Goal: Task Accomplishment & Management: Manage account settings

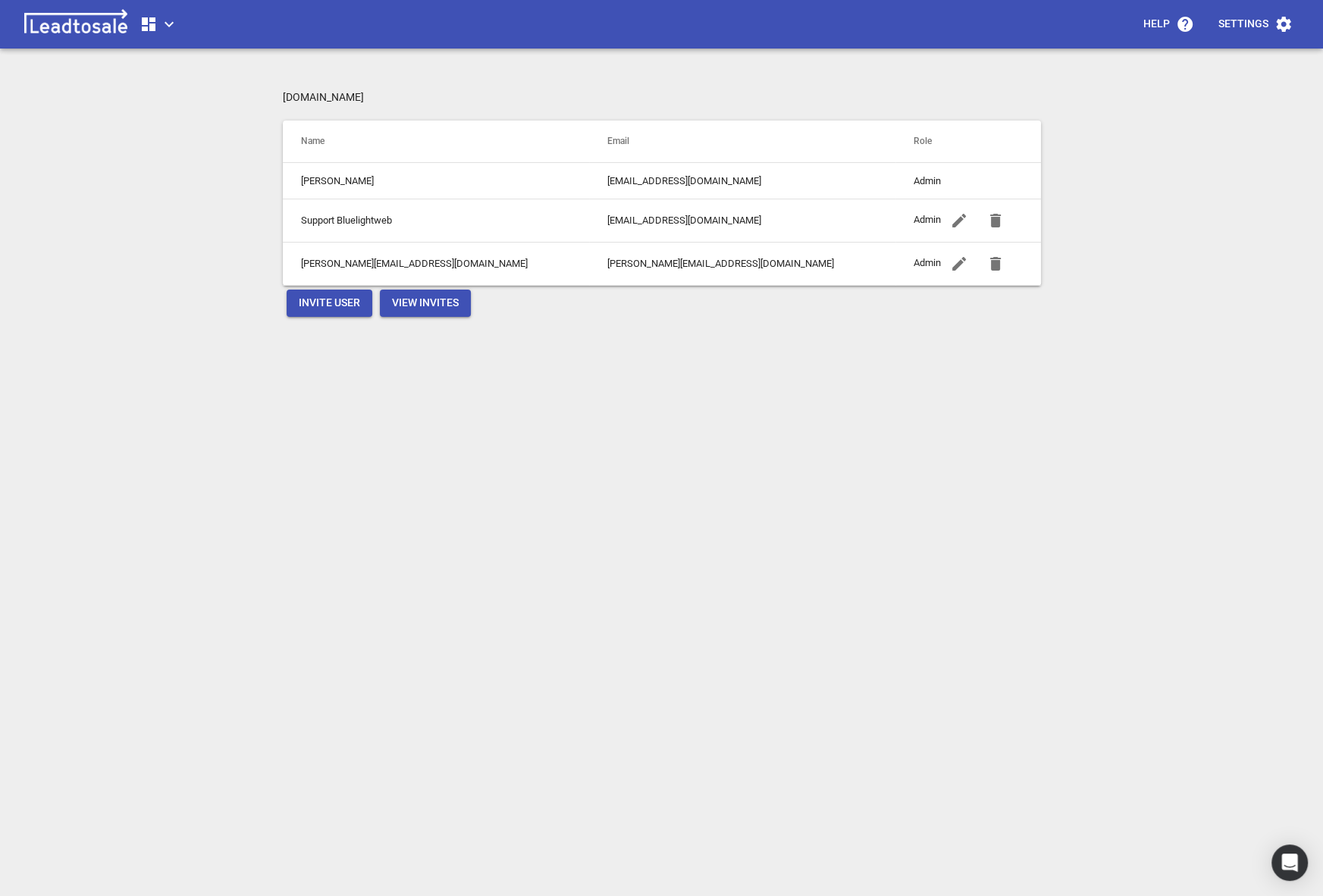
click at [166, 22] on icon "button" at bounding box center [169, 24] width 9 height 6
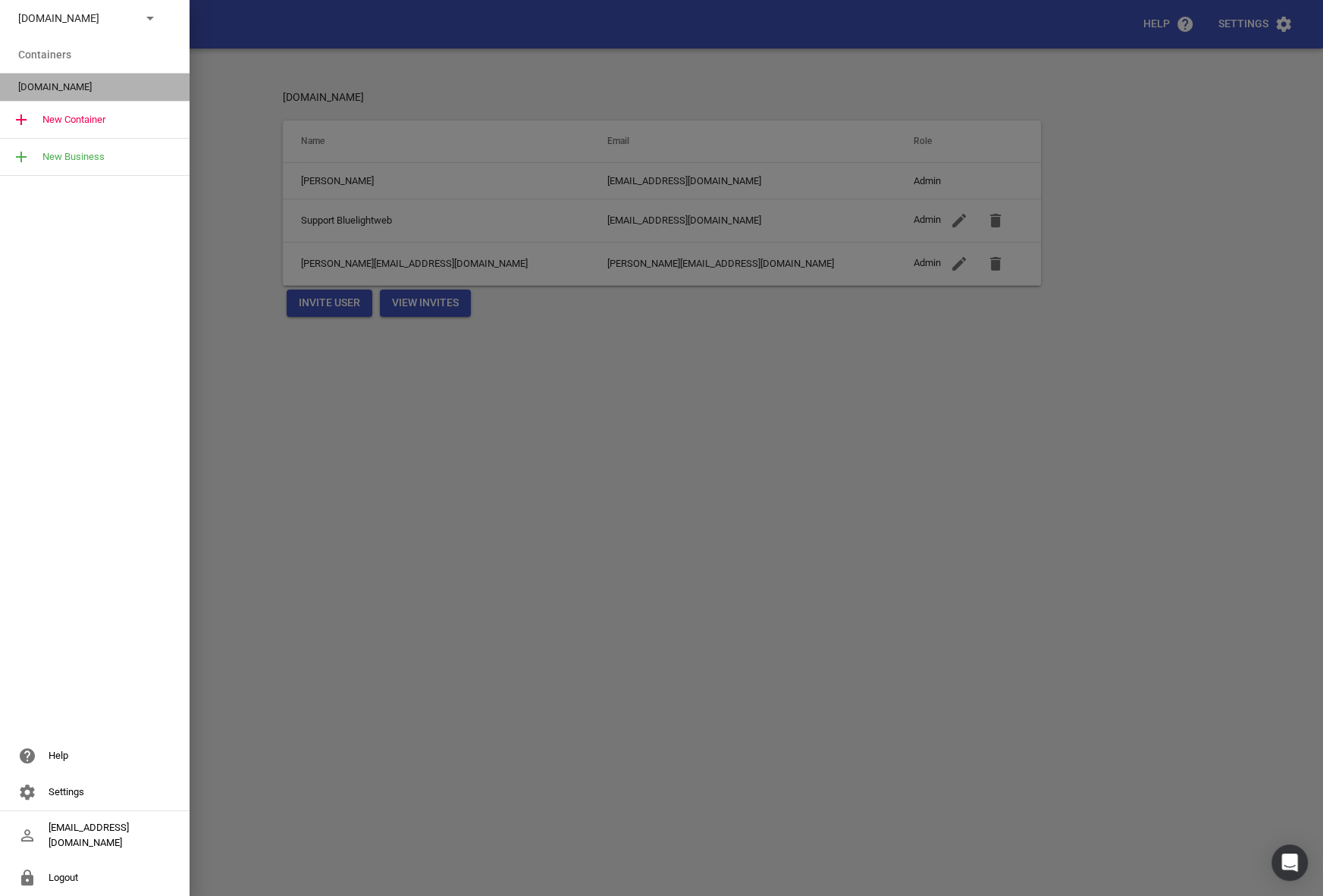
click at [74, 94] on span "[DOMAIN_NAME]" at bounding box center [88, 87] width 141 height 15
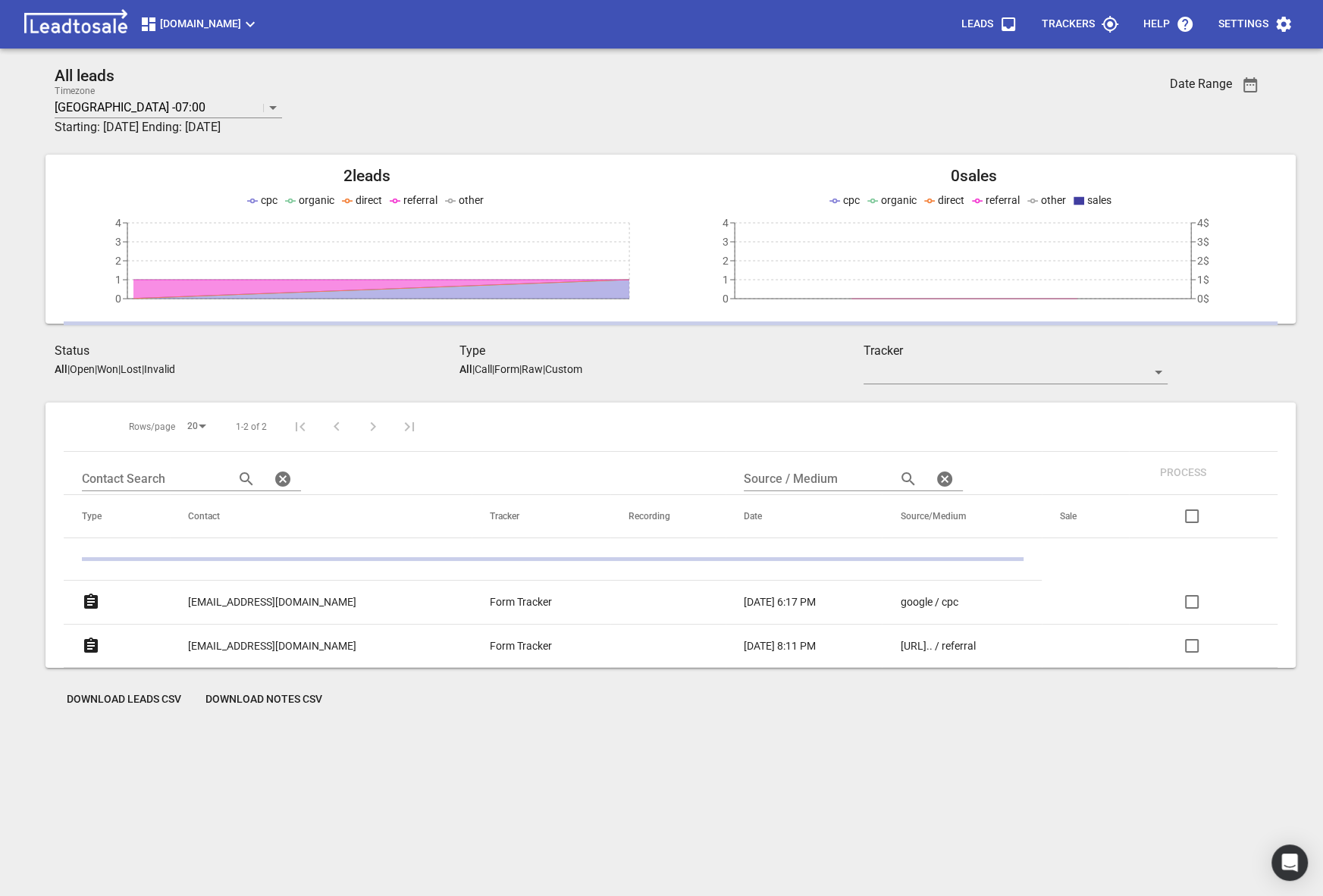
click at [1250, 25] on p "Settings" at bounding box center [1243, 24] width 50 height 15
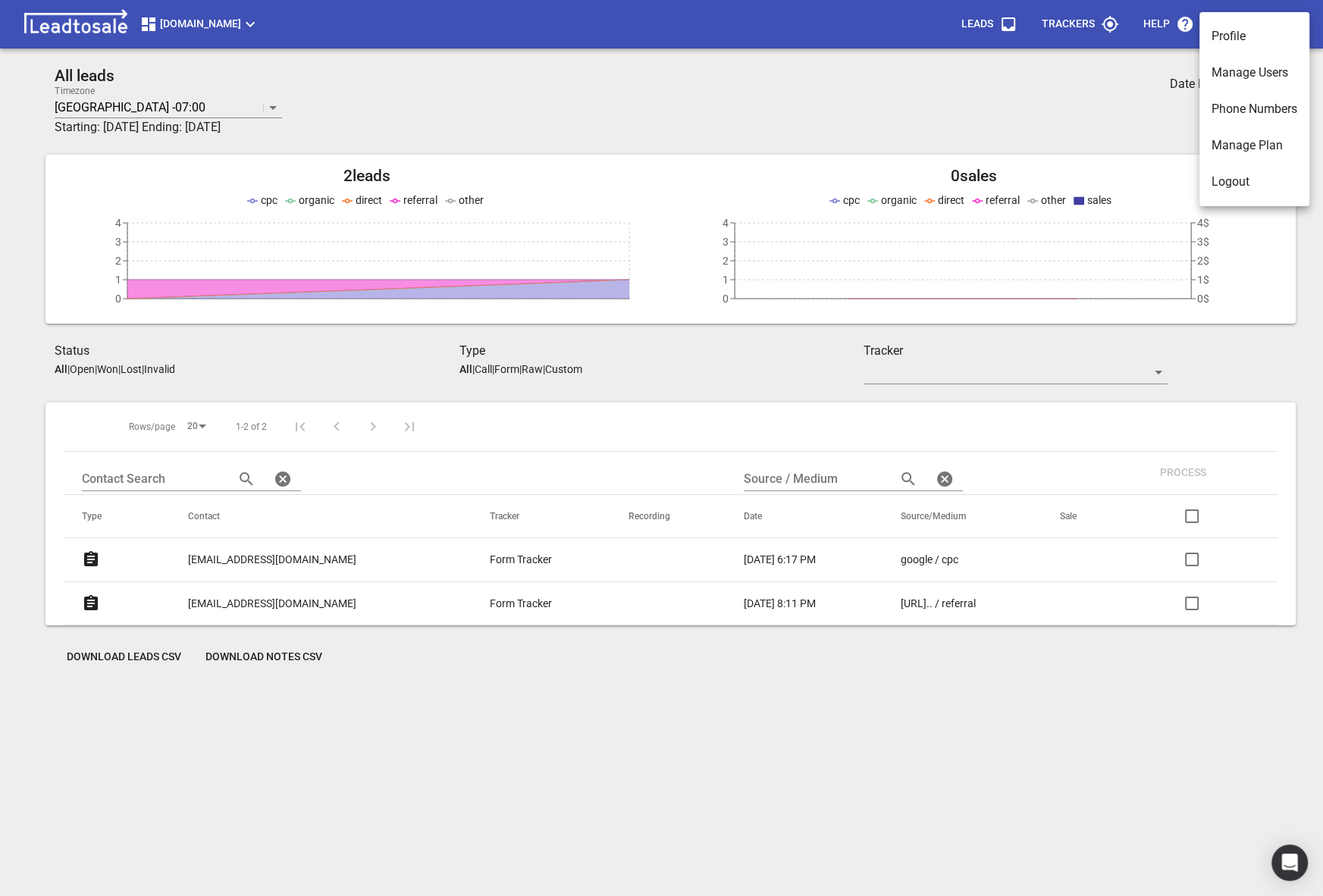
click at [1236, 69] on li "Manage Users" at bounding box center [1254, 72] width 109 height 36
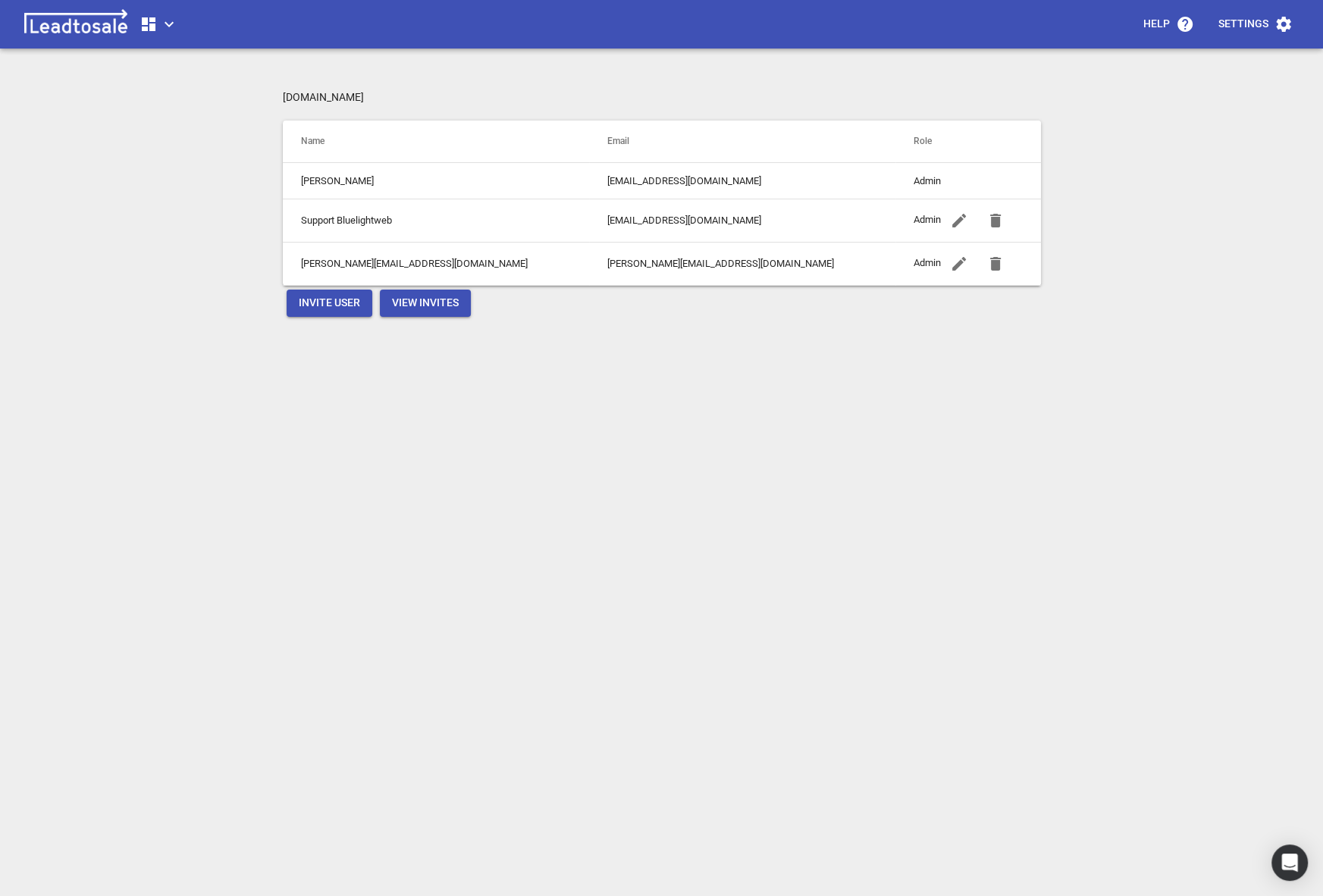
click at [313, 294] on button "Invite User" at bounding box center [329, 303] width 86 height 27
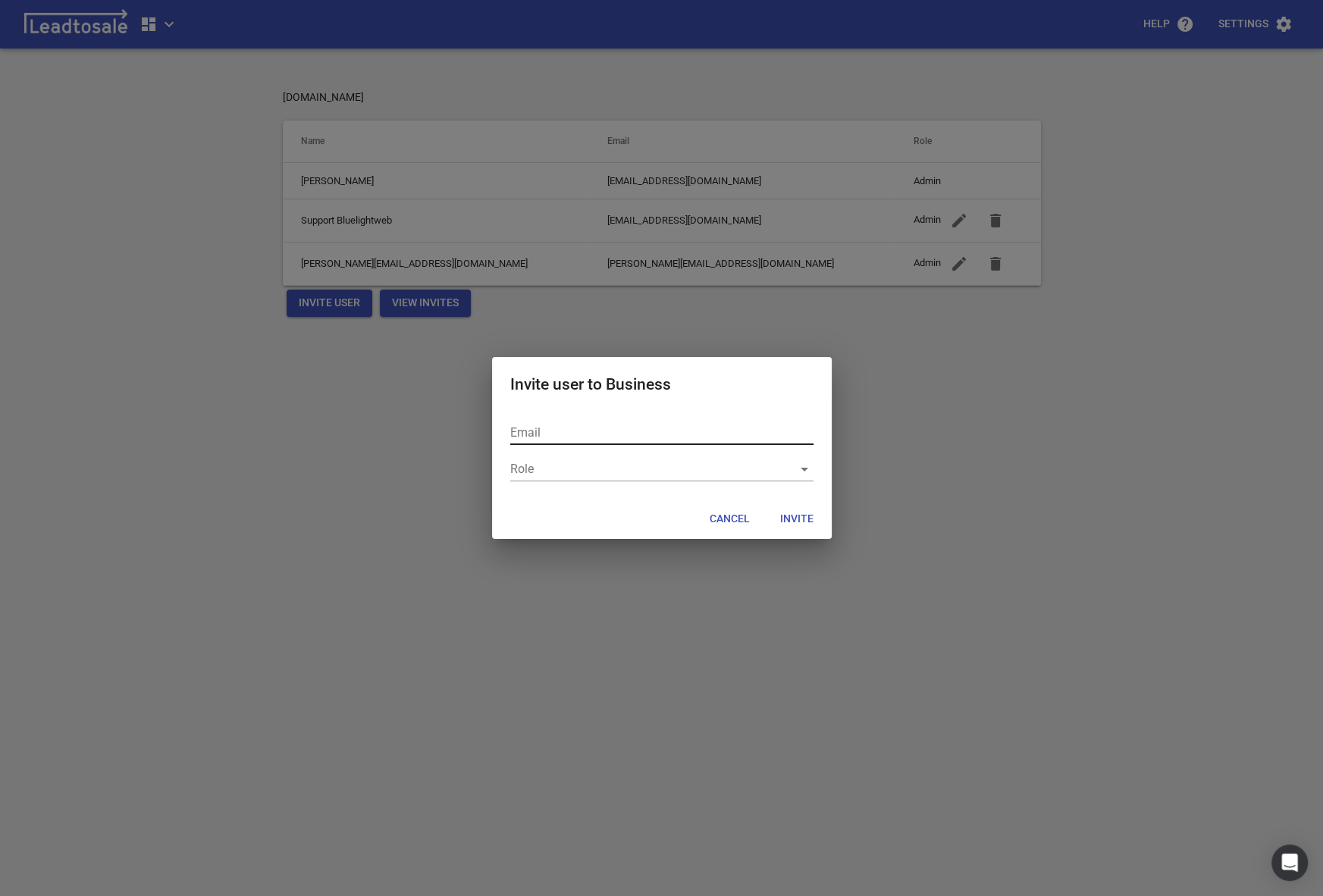
click at [584, 439] on input "text" at bounding box center [662, 433] width 303 height 24
type input "[PERSON_NAME][EMAIL_ADDRESS][DOMAIN_NAME]"
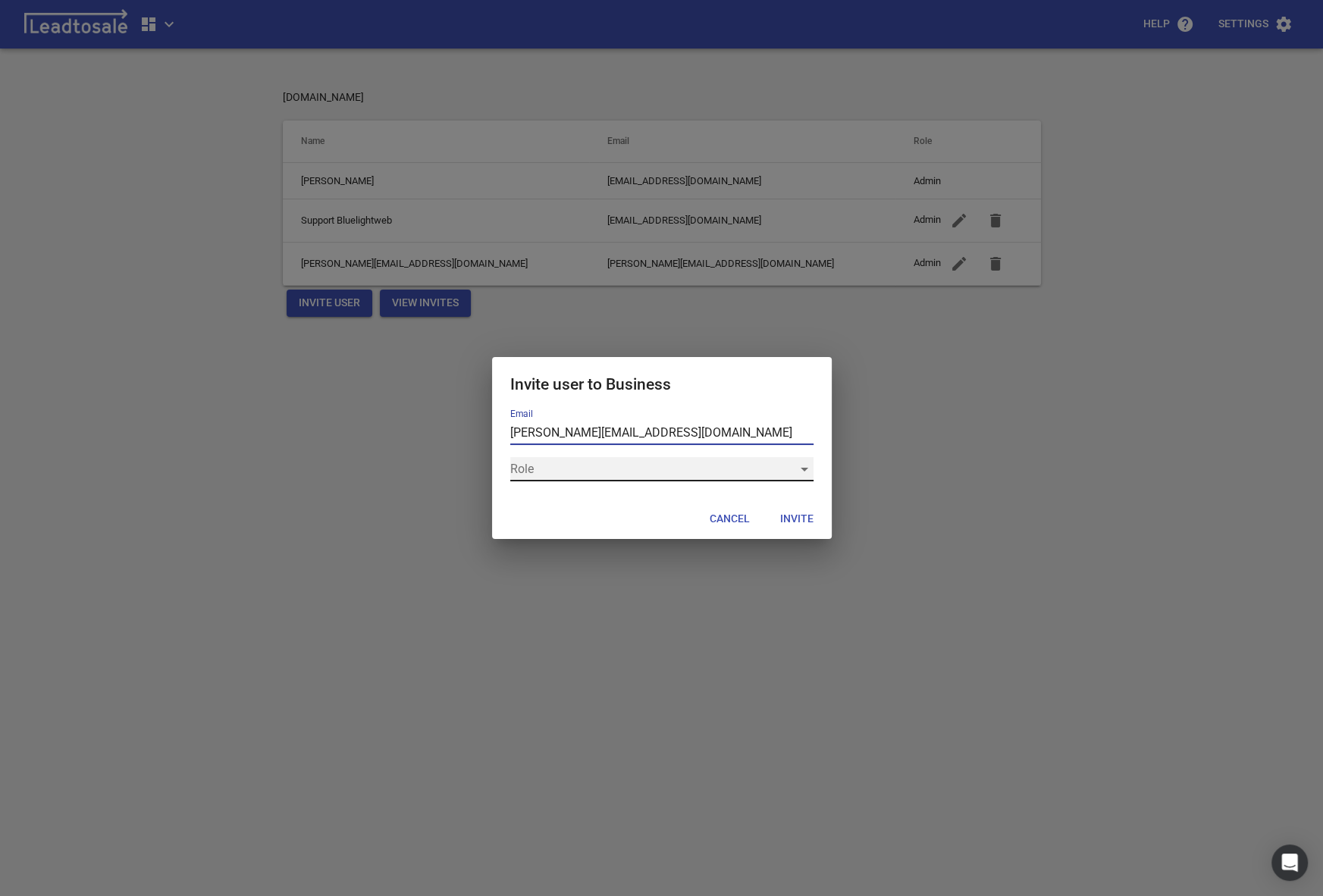
click at [593, 477] on div "​" at bounding box center [662, 470] width 303 height 24
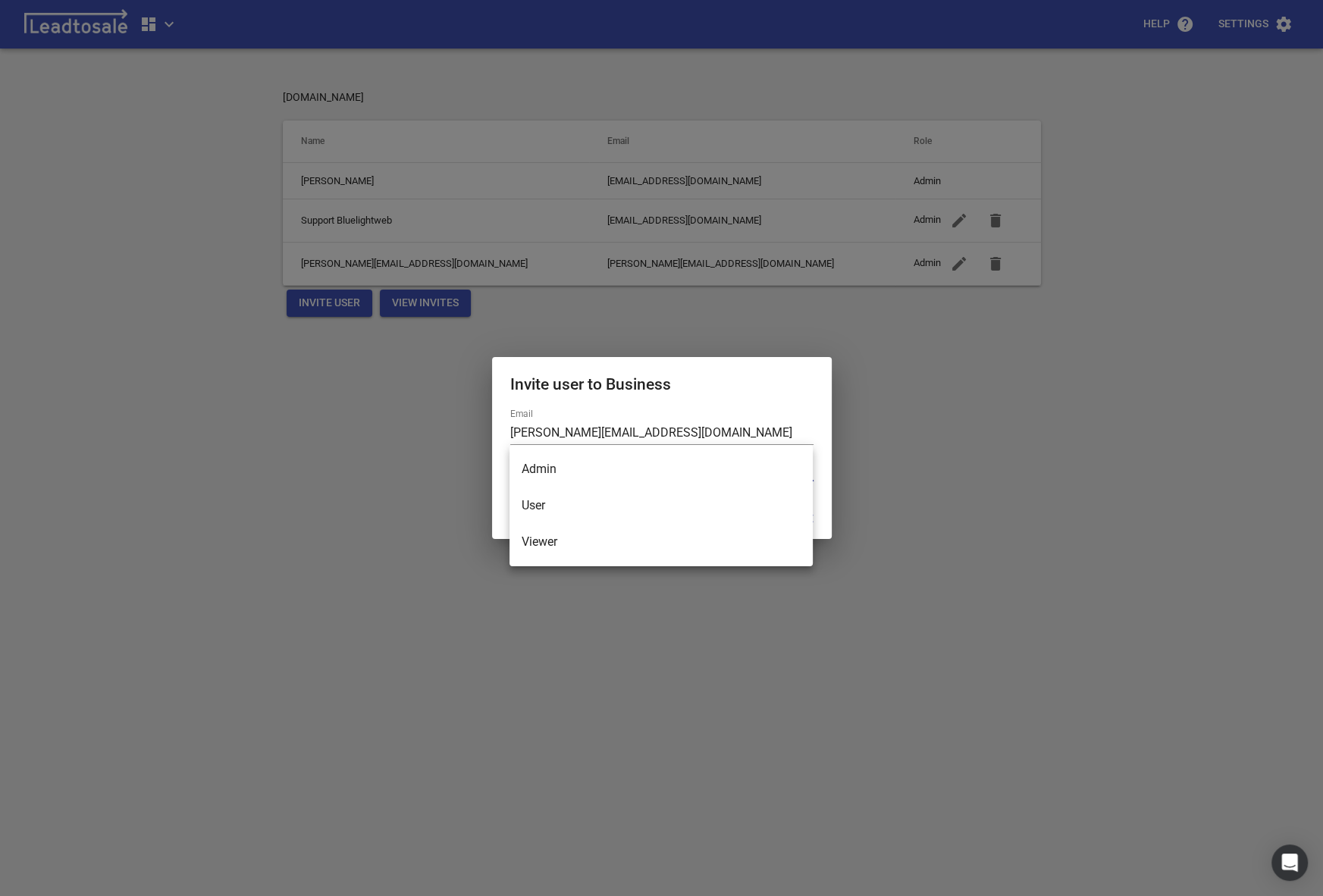
click at [563, 510] on li "User" at bounding box center [662, 505] width 303 height 36
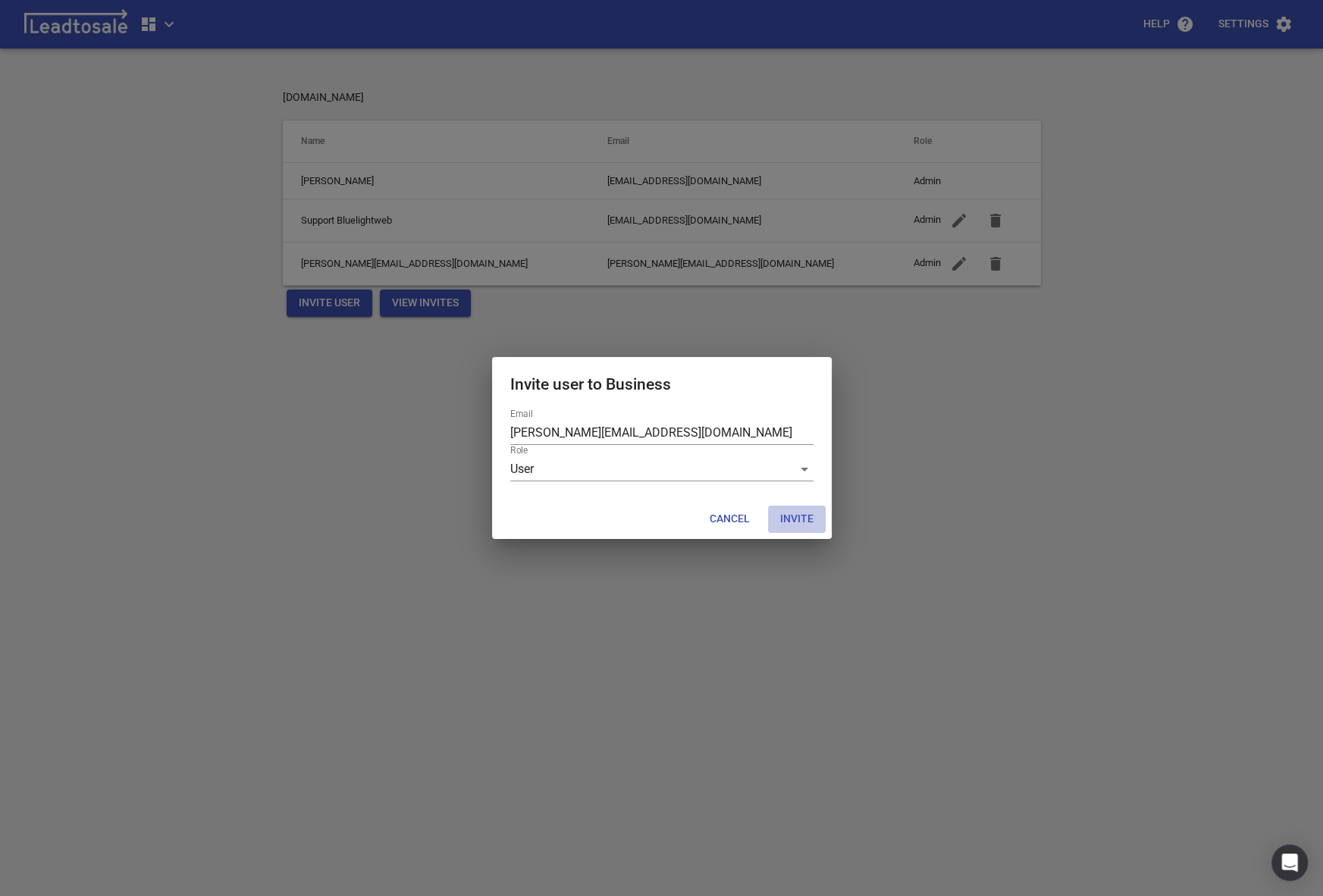
click at [801, 520] on span "Invite" at bounding box center [797, 519] width 34 height 15
